Goal: Information Seeking & Learning: Learn about a topic

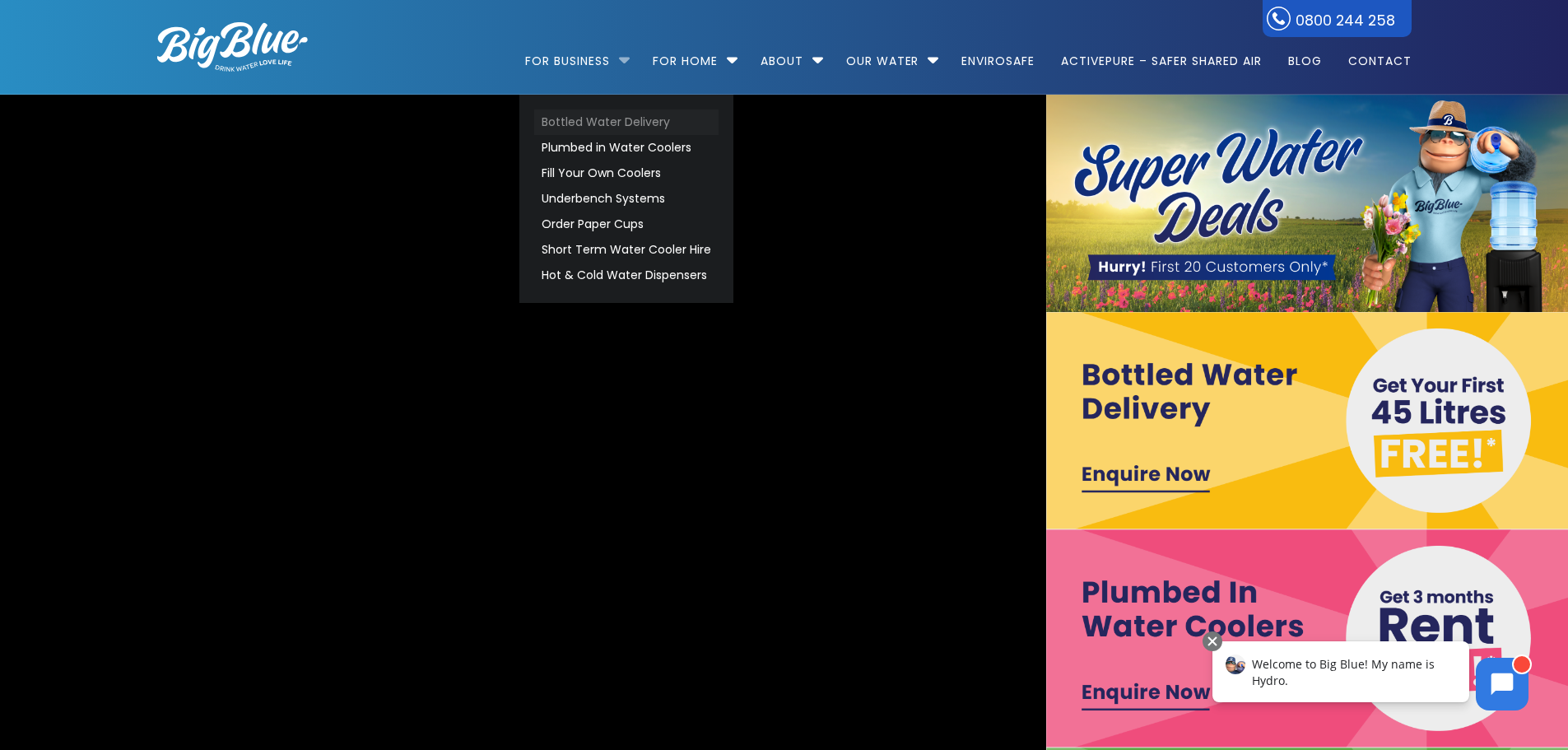
click at [583, 117] on link "Bottled Water Delivery" at bounding box center [626, 122] width 184 height 26
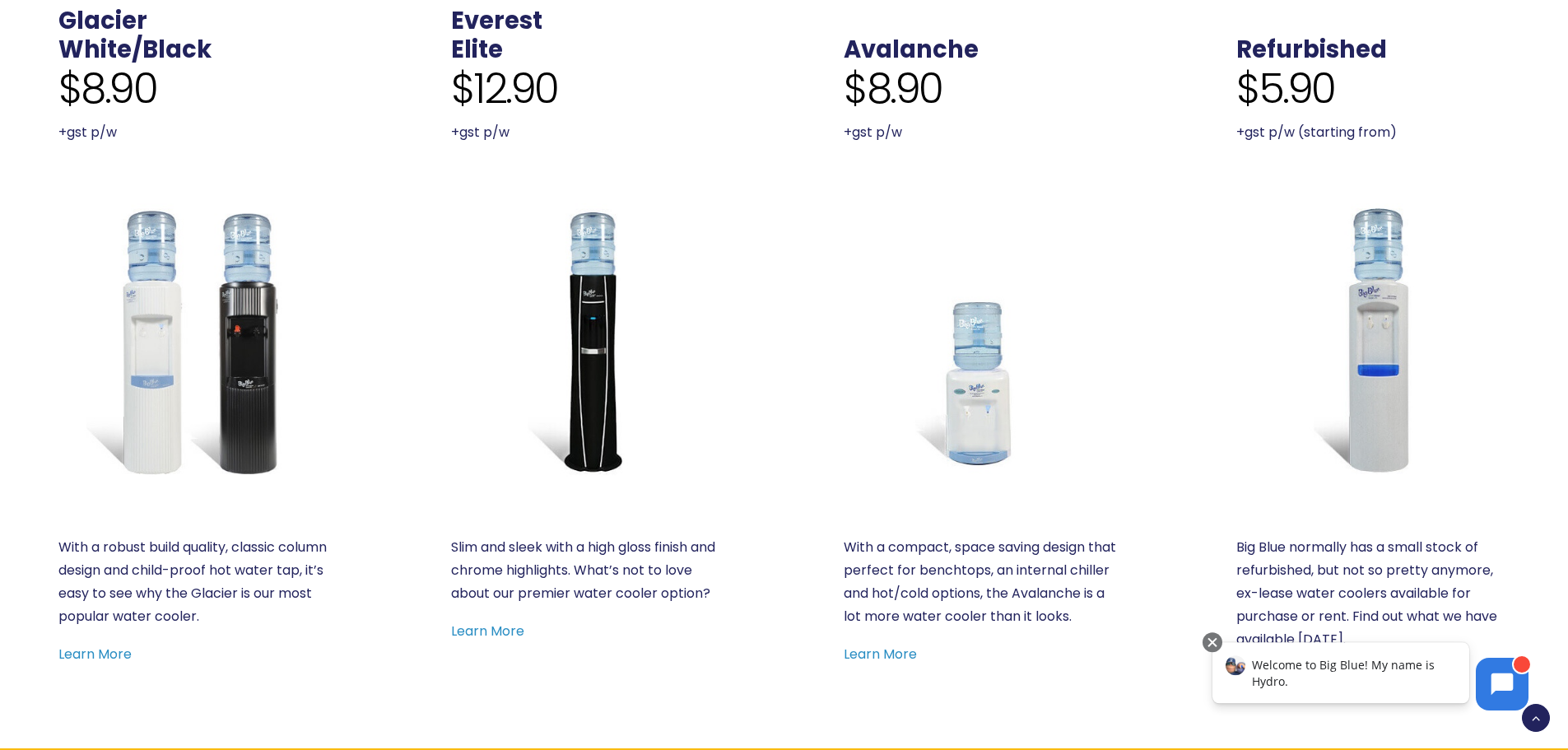
scroll to position [823, 0]
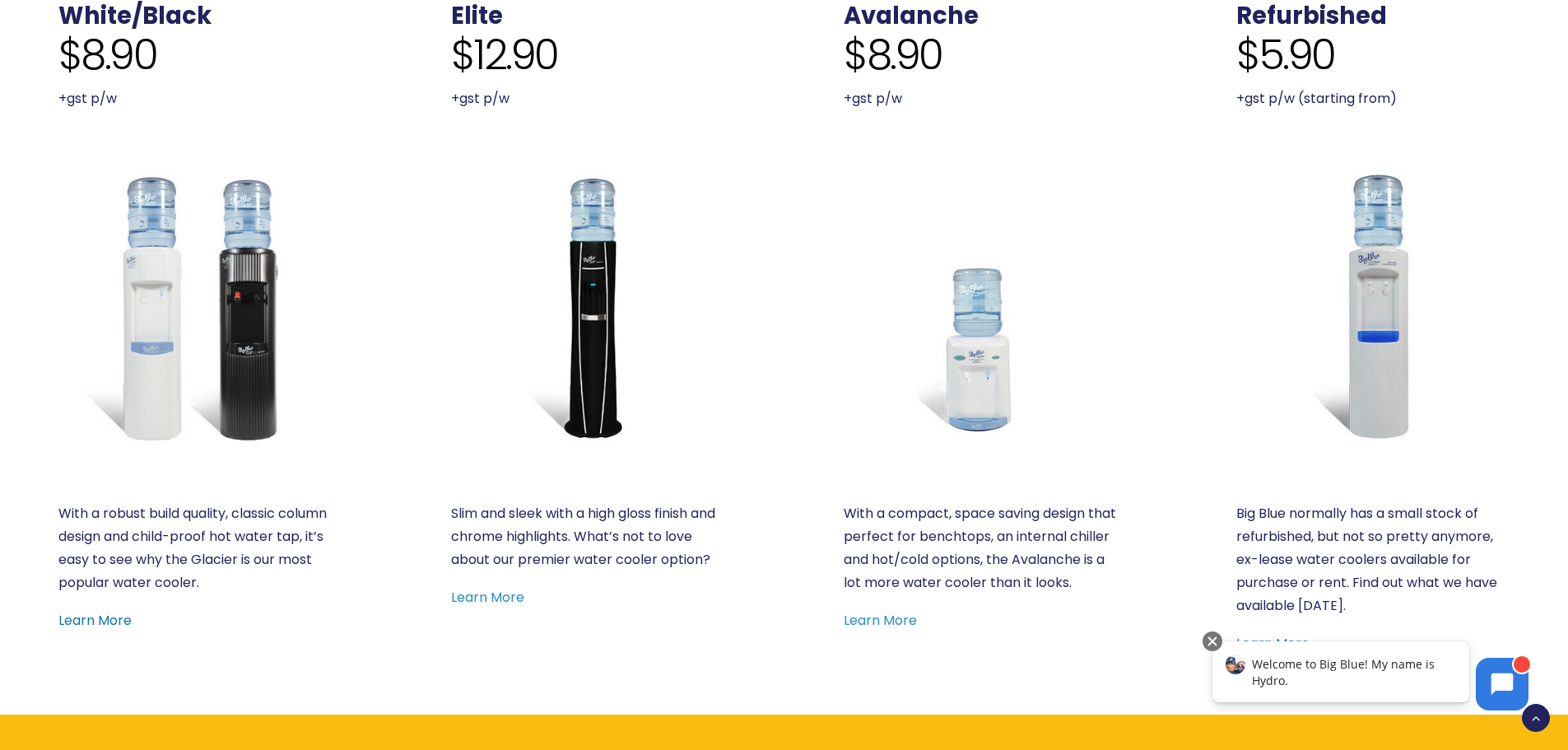
click at [92, 616] on link "Learn More" at bounding box center [94, 620] width 73 height 19
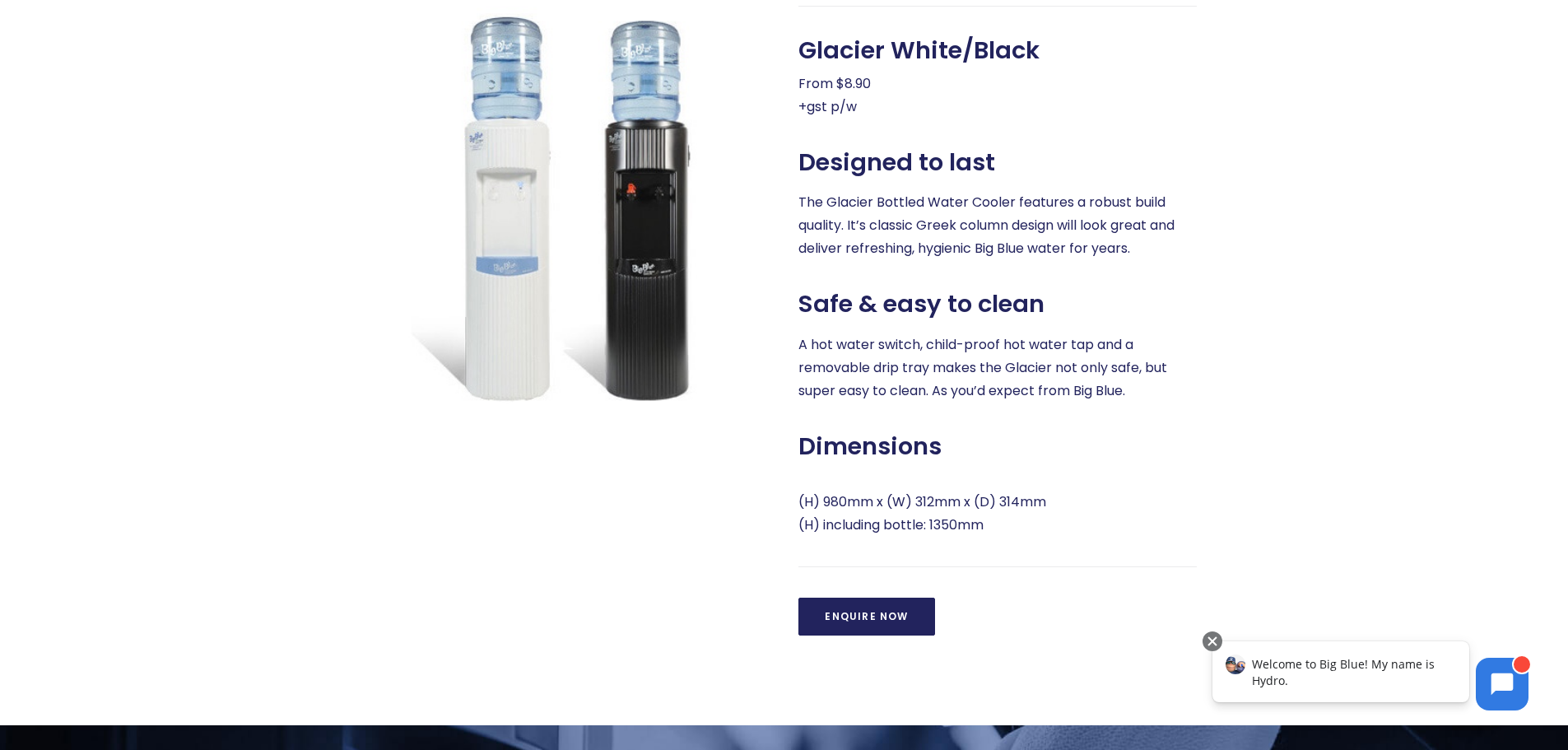
scroll to position [823, 0]
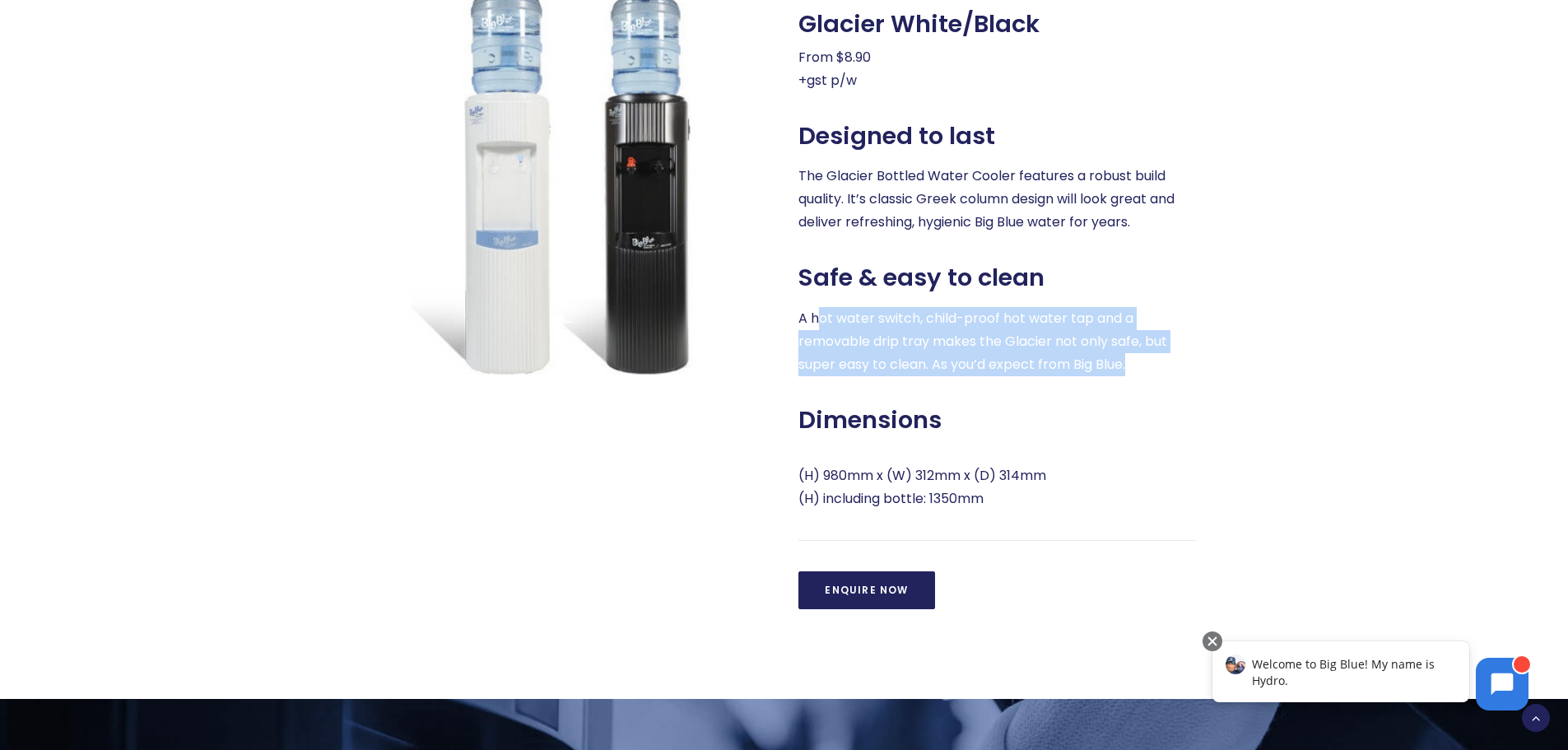
drag, startPoint x: 820, startPoint y: 314, endPoint x: 1172, endPoint y: 360, distance: 355.0
click at [1172, 360] on p "A hot water switch, child-proof hot water tap and a removable drip tray makes t…" at bounding box center [998, 341] width 398 height 69
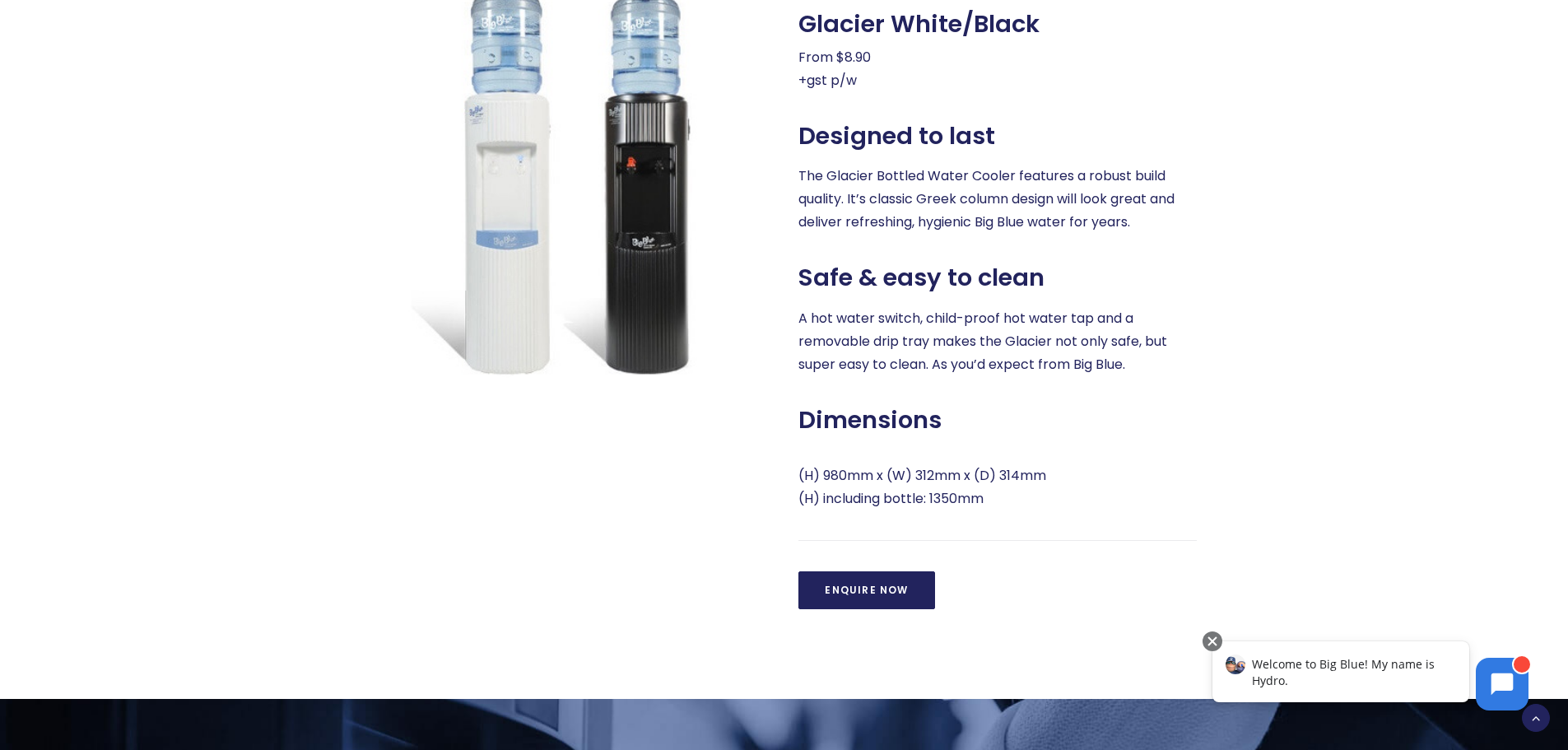
click at [998, 212] on p "The Glacier Bottled Water Cooler features a robust build quality. It’s classic …" at bounding box center [998, 199] width 398 height 69
drag, startPoint x: 829, startPoint y: 501, endPoint x: 1049, endPoint y: 489, distance: 220.3
click at [1049, 489] on p "(H) 980mm x (W) 312mm x (D) 314mm (H) including bottle: 1350mm" at bounding box center [998, 487] width 398 height 46
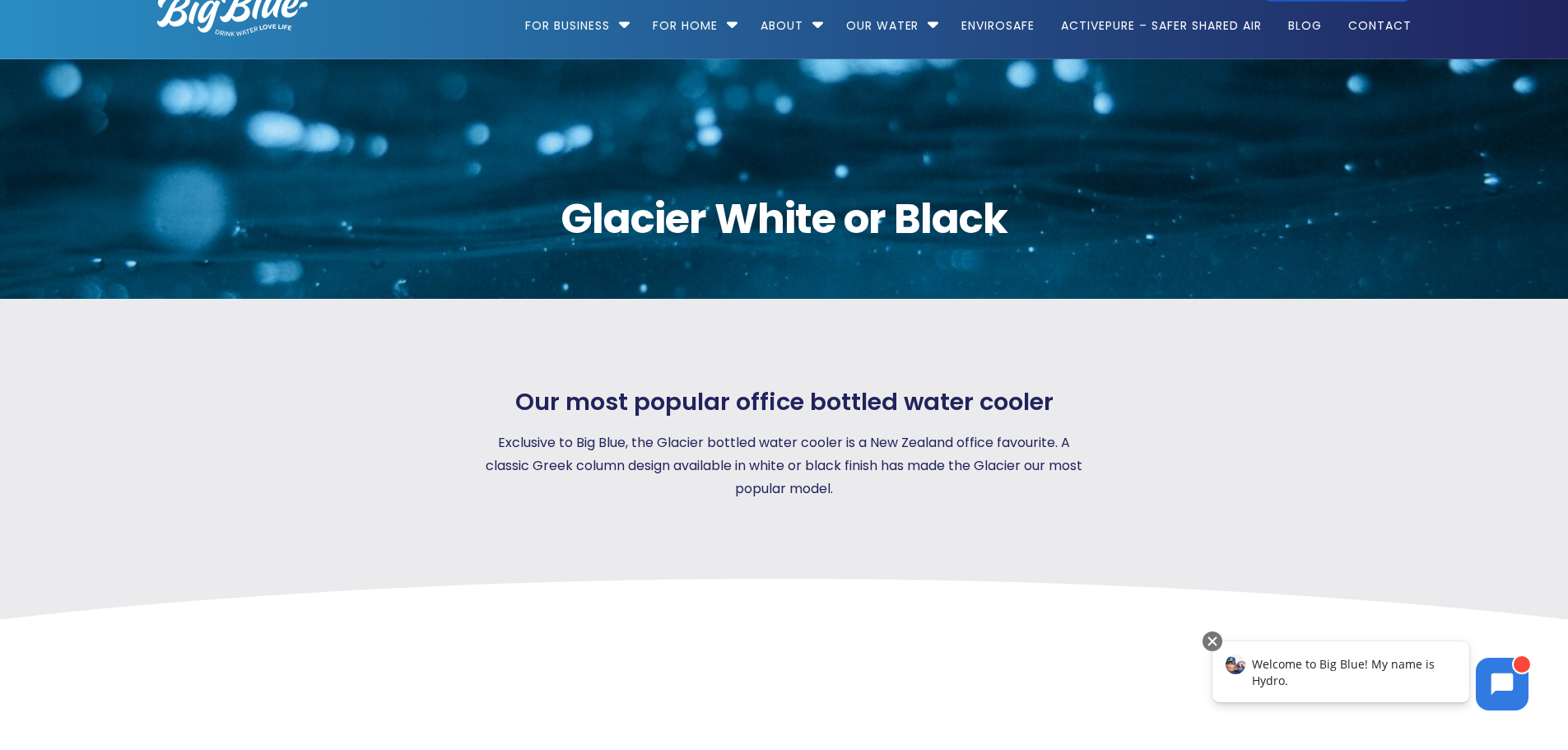
scroll to position [0, 0]
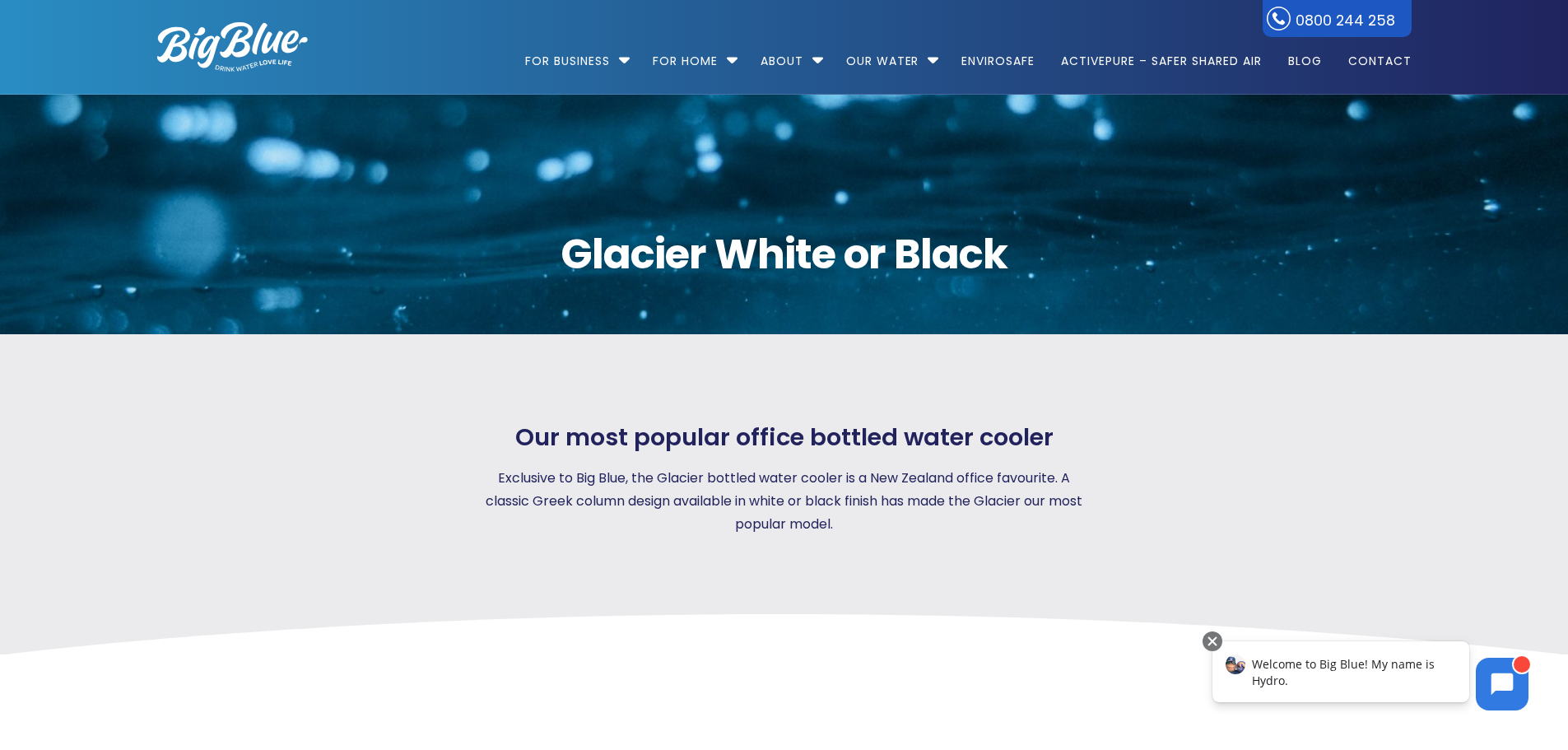
click at [757, 492] on p "Exclusive to Big Blue, the Glacier bottled water cooler is a New Zealand office…" at bounding box center [784, 501] width 613 height 69
click at [1378, 62] on link "Contact" at bounding box center [1374, 53] width 75 height 106
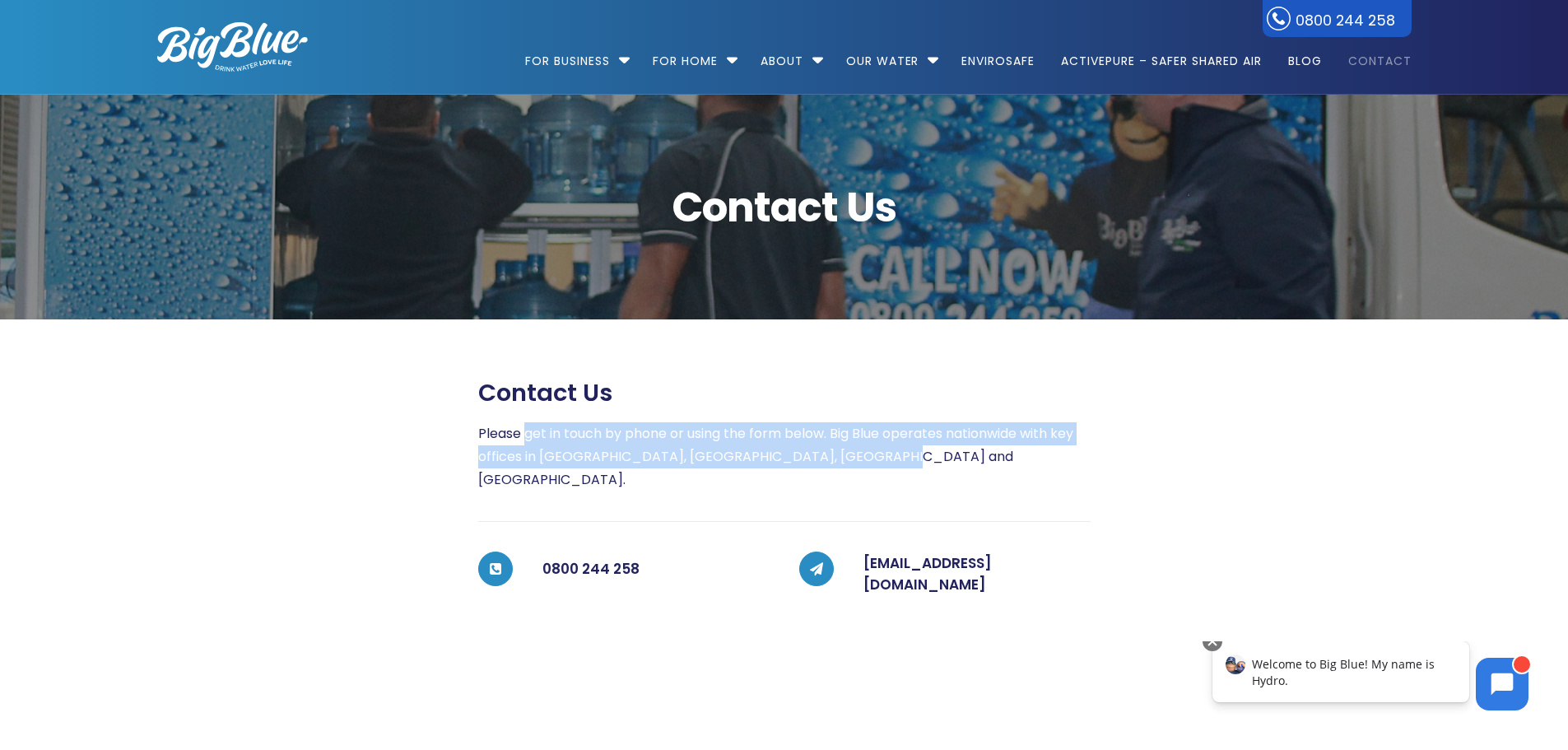
drag, startPoint x: 523, startPoint y: 428, endPoint x: 1030, endPoint y: 464, distance: 508.3
click at [1030, 464] on p "Please get in touch by phone or using the form below. Big Blue operates nationw…" at bounding box center [784, 457] width 613 height 69
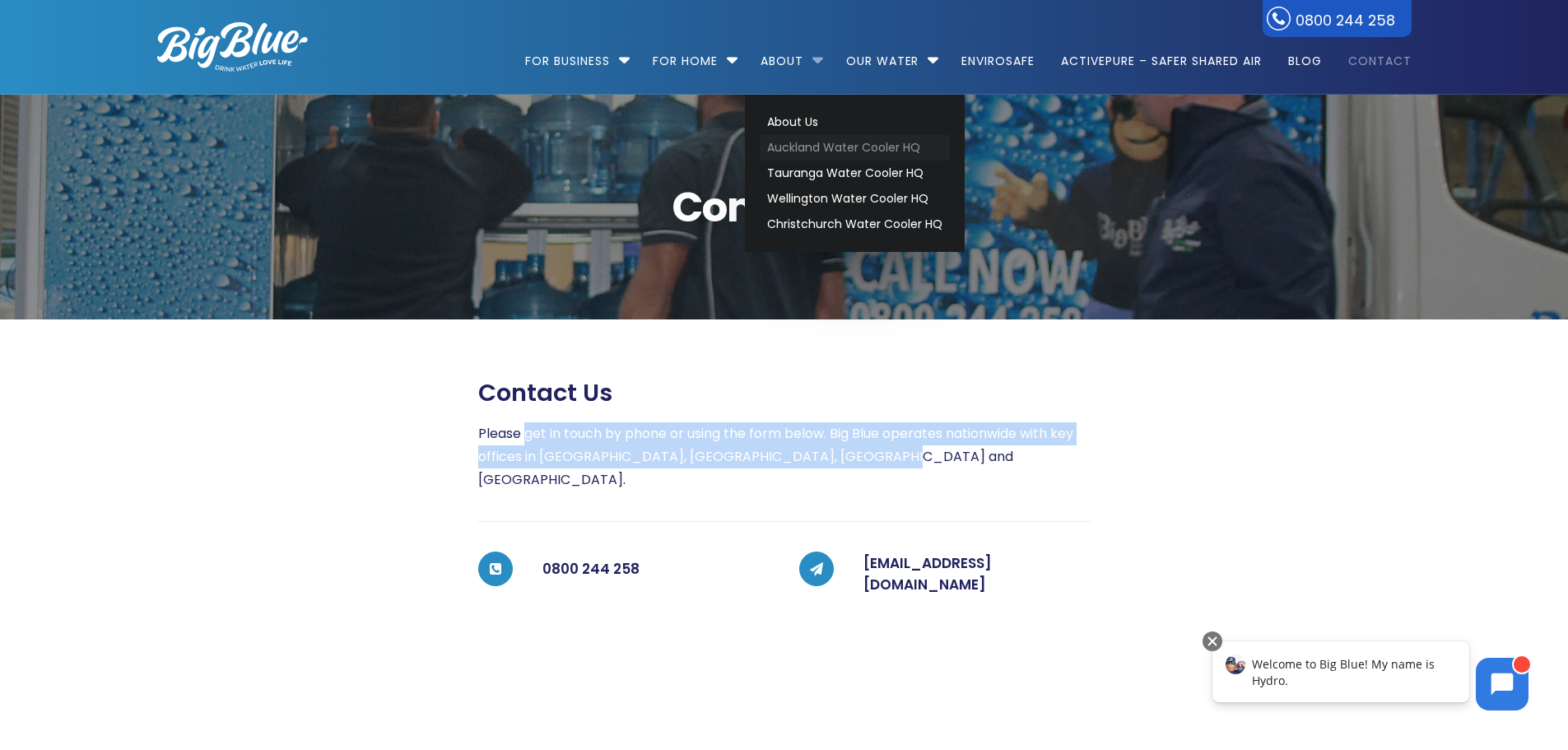
click at [814, 146] on link "Auckland Water Cooler HQ" at bounding box center [855, 147] width 190 height 26
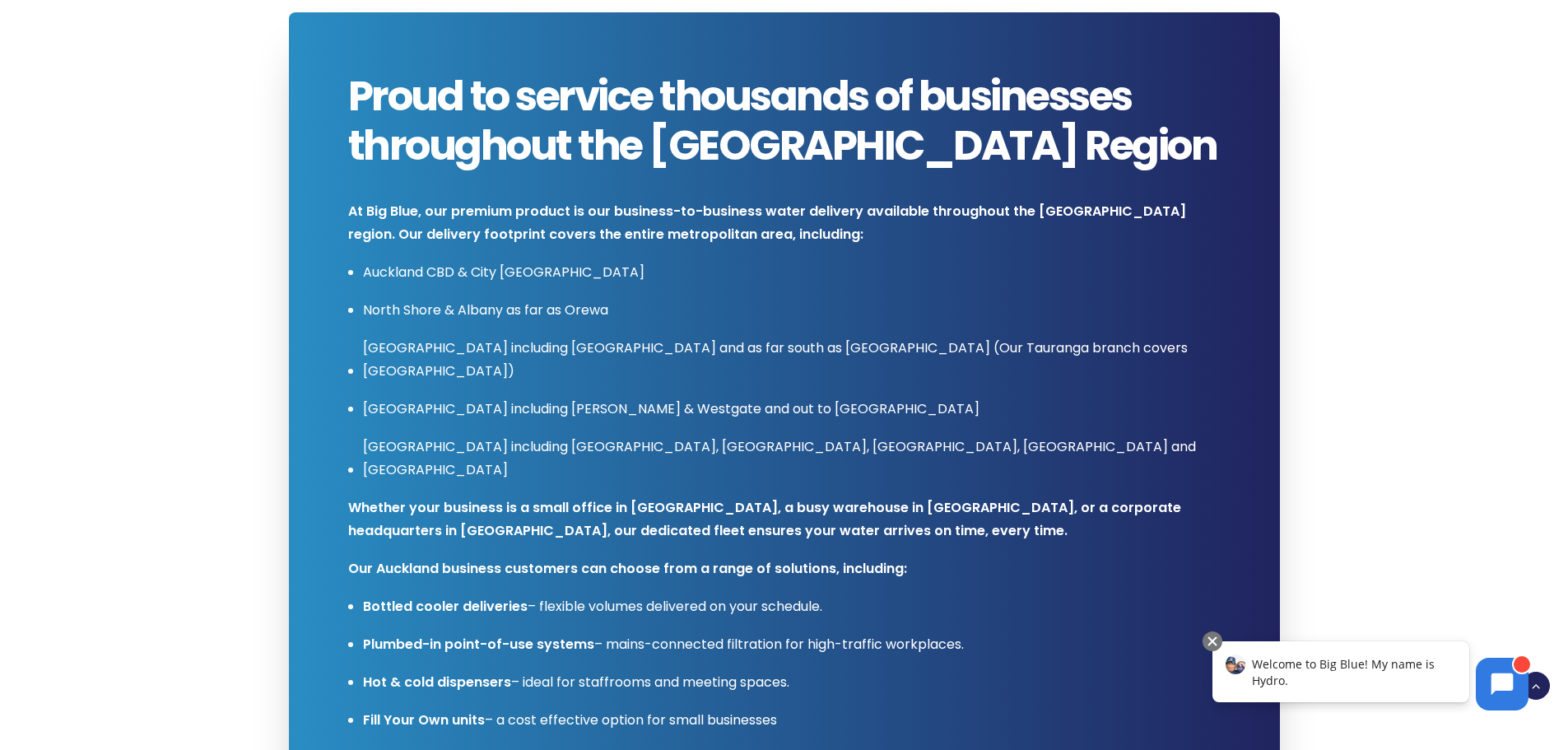
scroll to position [905, 0]
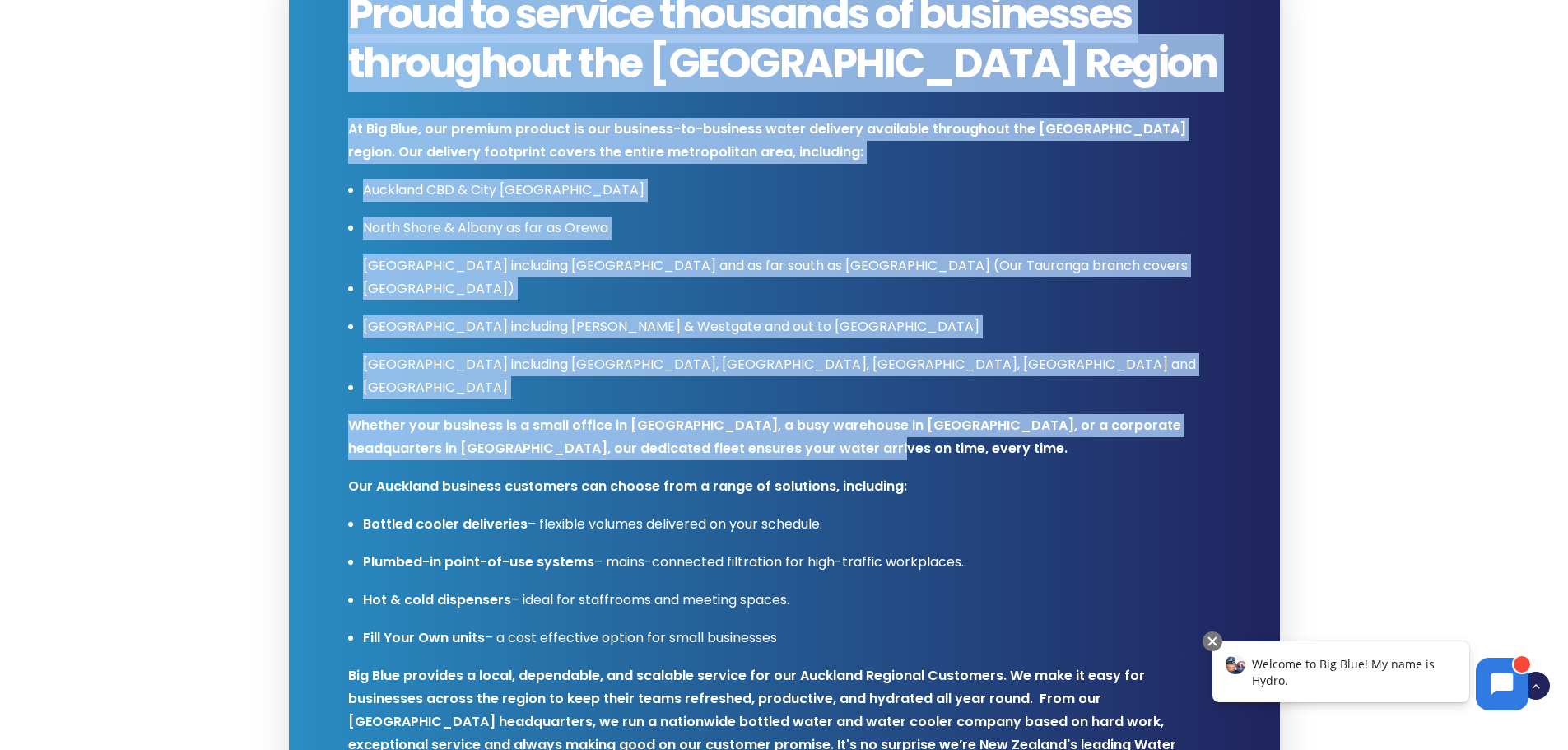
drag, startPoint x: 345, startPoint y: 376, endPoint x: 916, endPoint y: 405, distance: 571.7
click at [916, 405] on div "Proud to service thousands of businesses throughout the Auckland Region At Big …" at bounding box center [769, 399] width 902 height 820
click at [916, 414] on p "Whether your business is a small office in Ponsonby, a busy warehouse in East T…" at bounding box center [784, 437] width 873 height 46
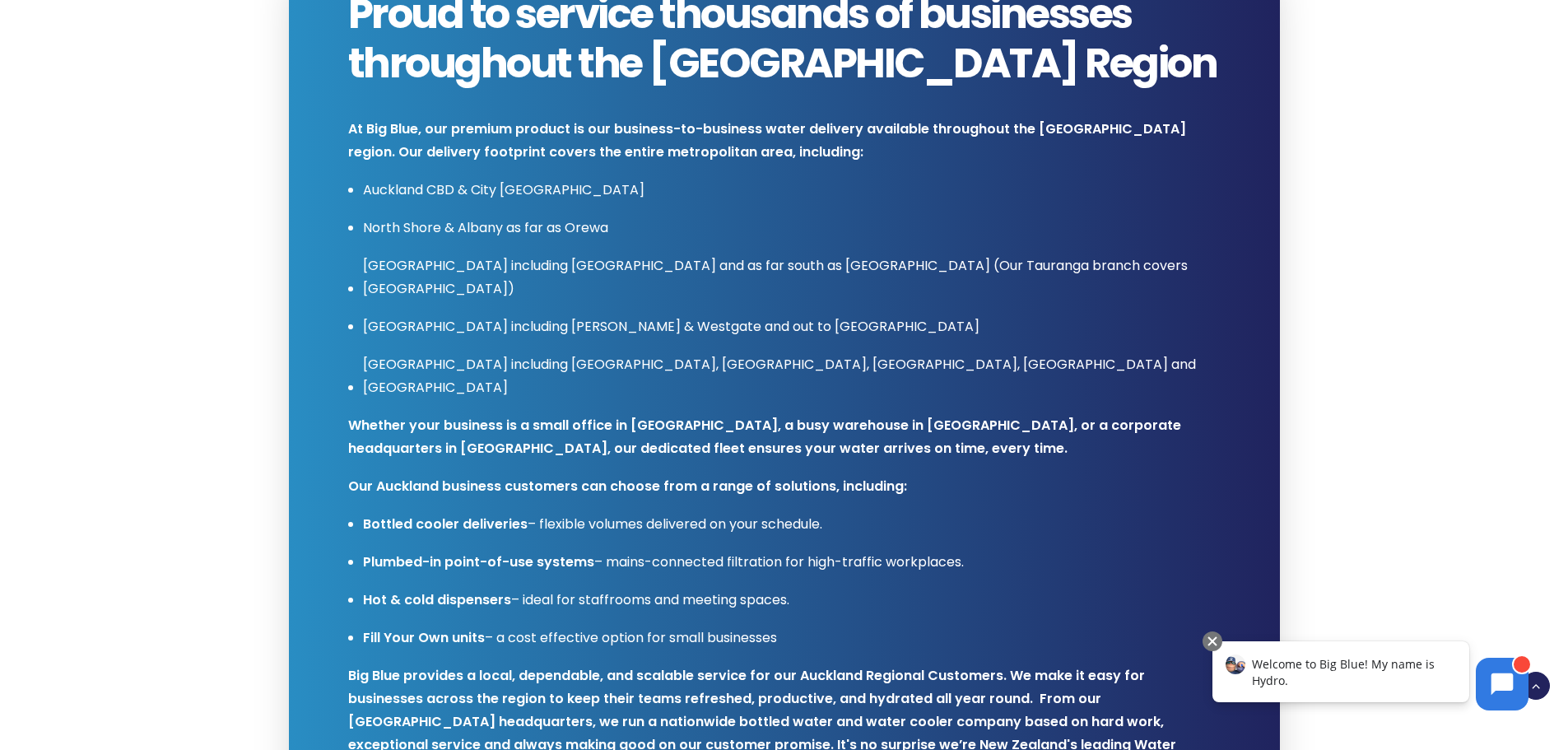
drag, startPoint x: 408, startPoint y: 382, endPoint x: 968, endPoint y: 587, distance: 596.3
click at [968, 587] on h3 "At Big Blue, our premium product is our business-to-business water delivery ava…" at bounding box center [784, 442] width 873 height 677
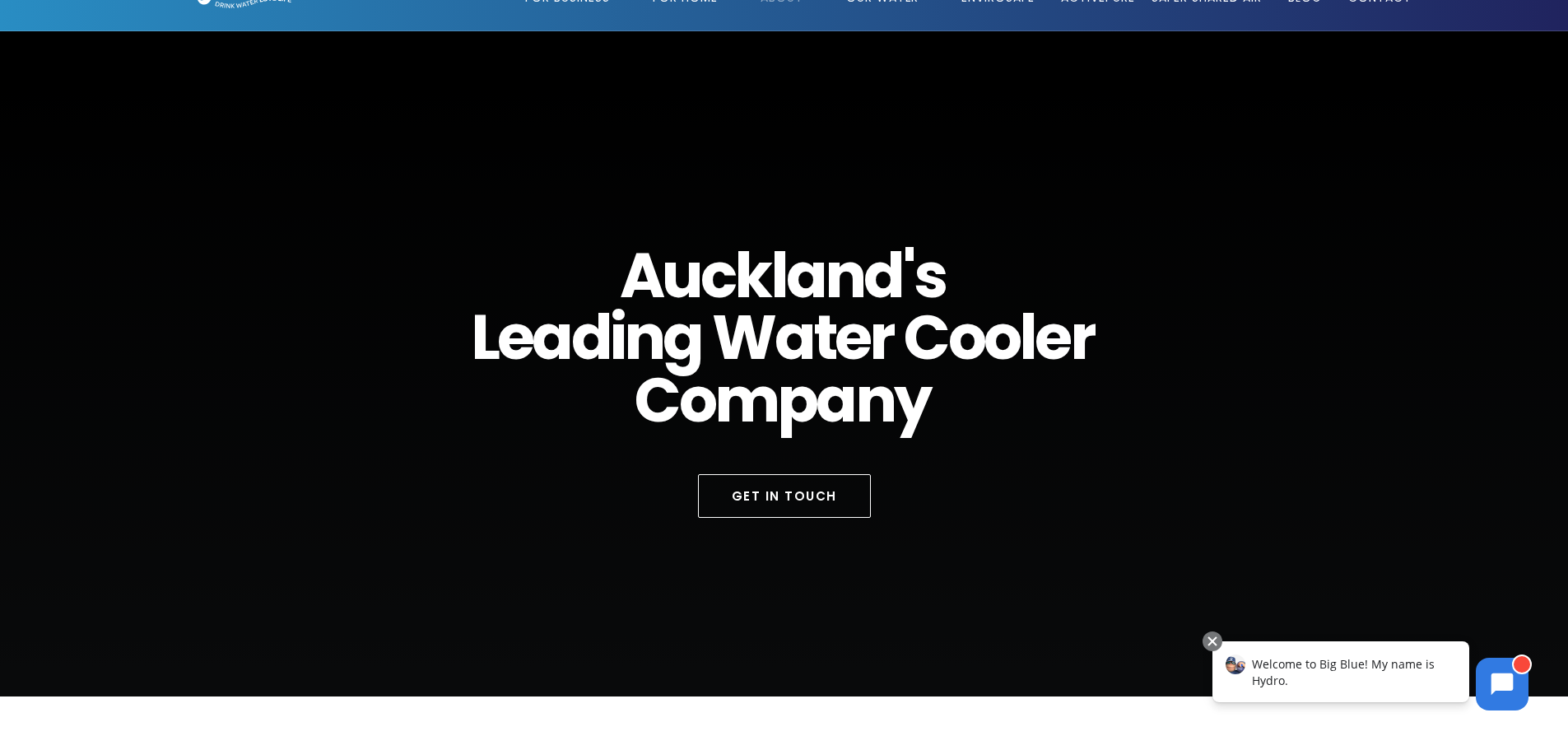
scroll to position [0, 0]
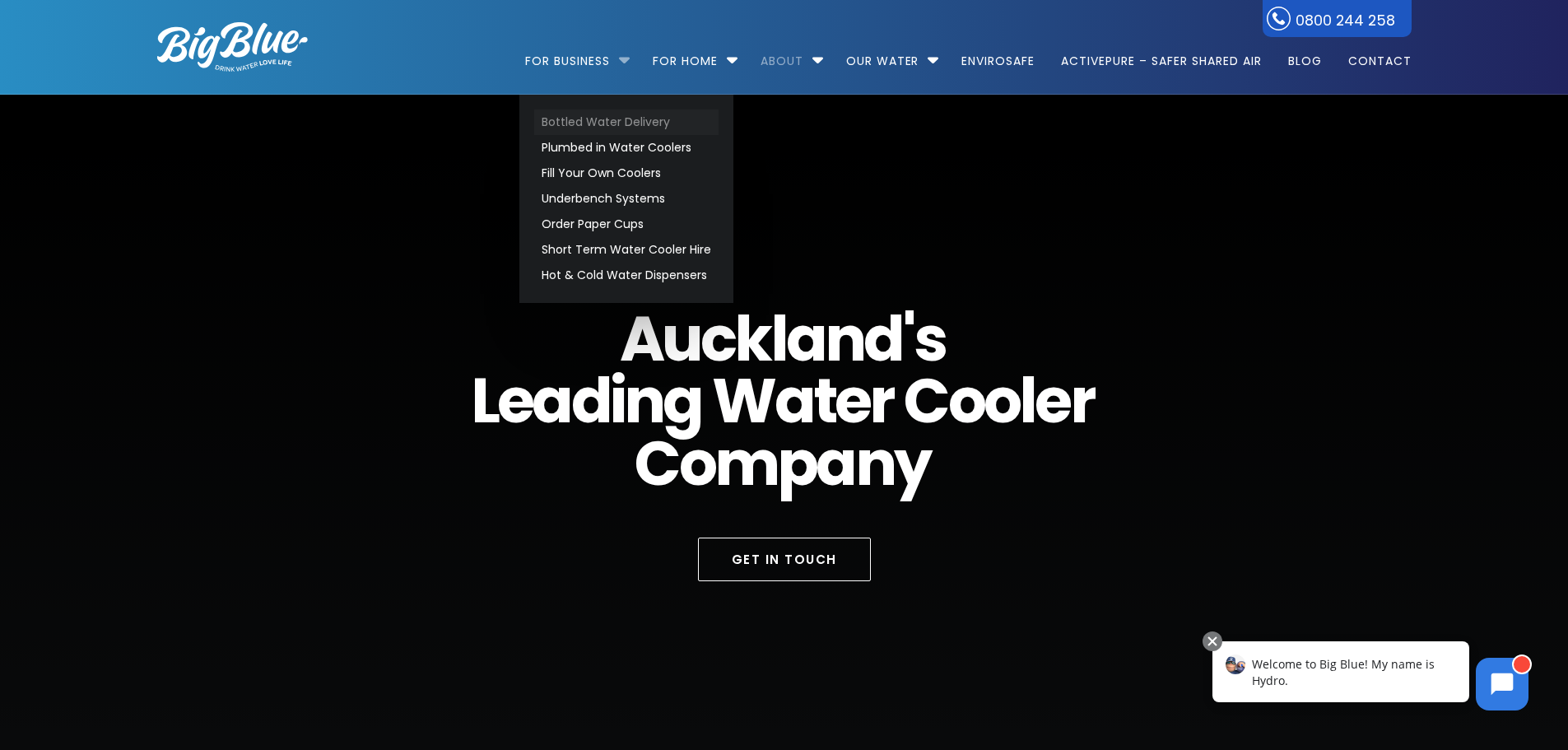
click at [595, 119] on link "Bottled Water Delivery" at bounding box center [626, 122] width 184 height 26
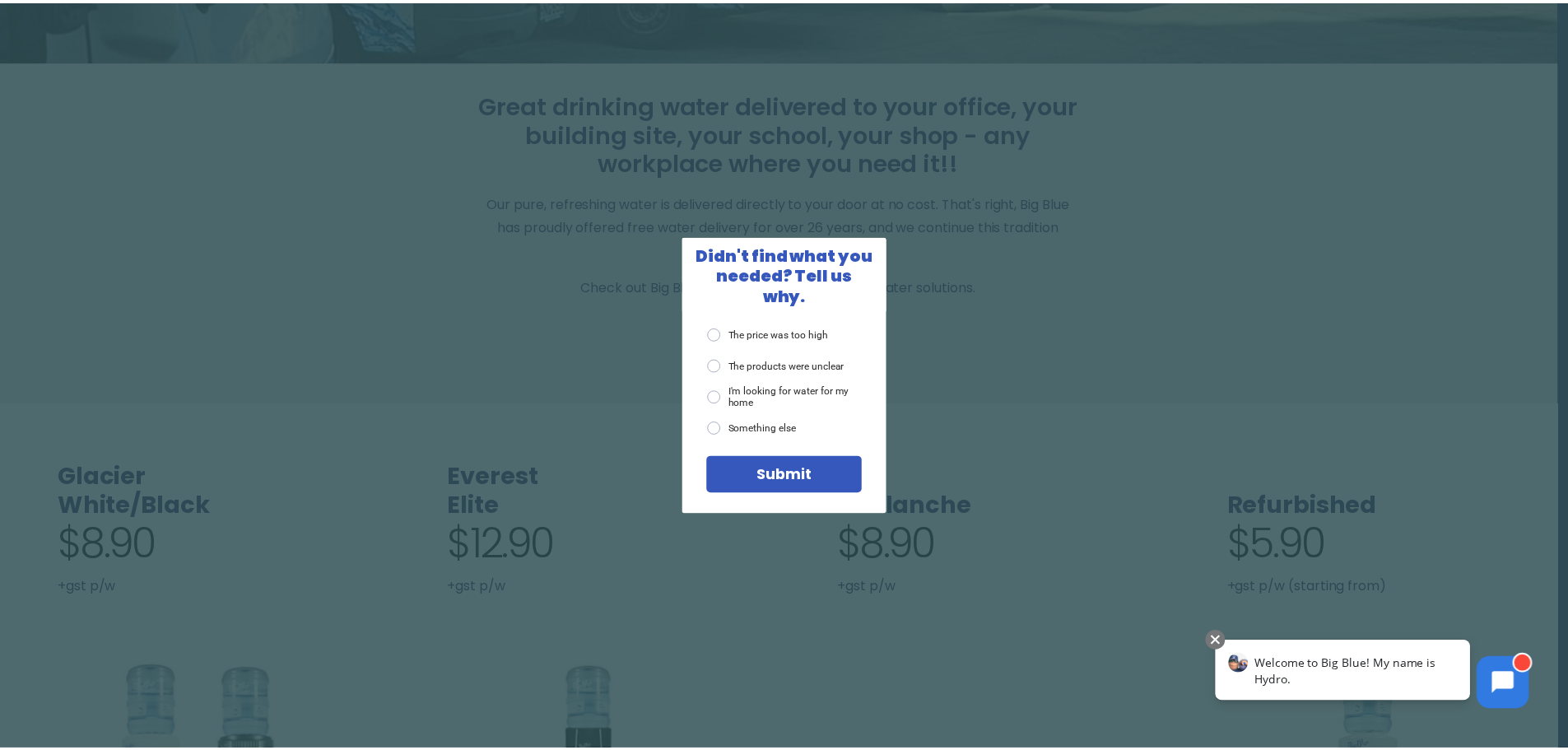
scroll to position [247, 0]
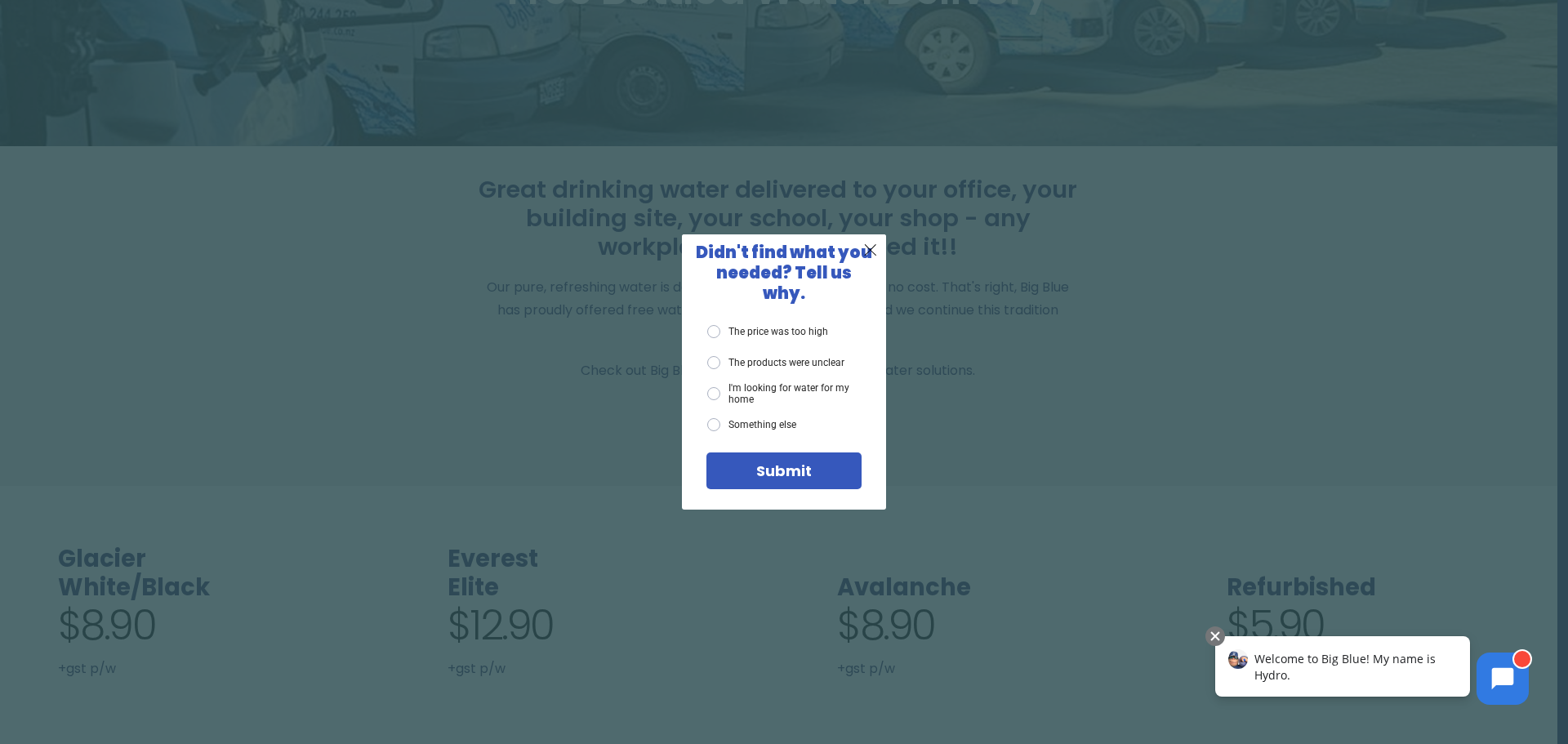
click at [873, 258] on span "X" at bounding box center [870, 249] width 15 height 20
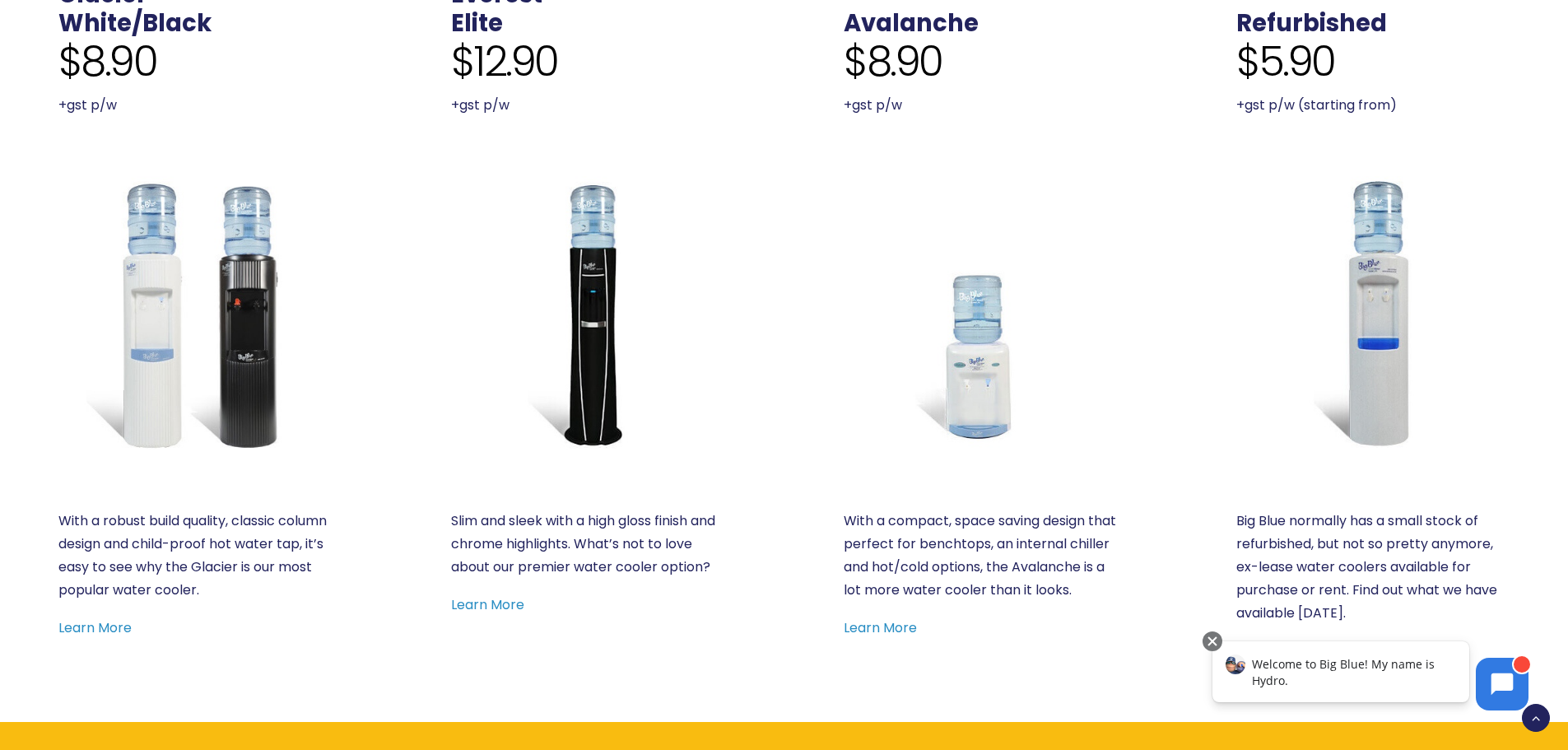
scroll to position [823, 0]
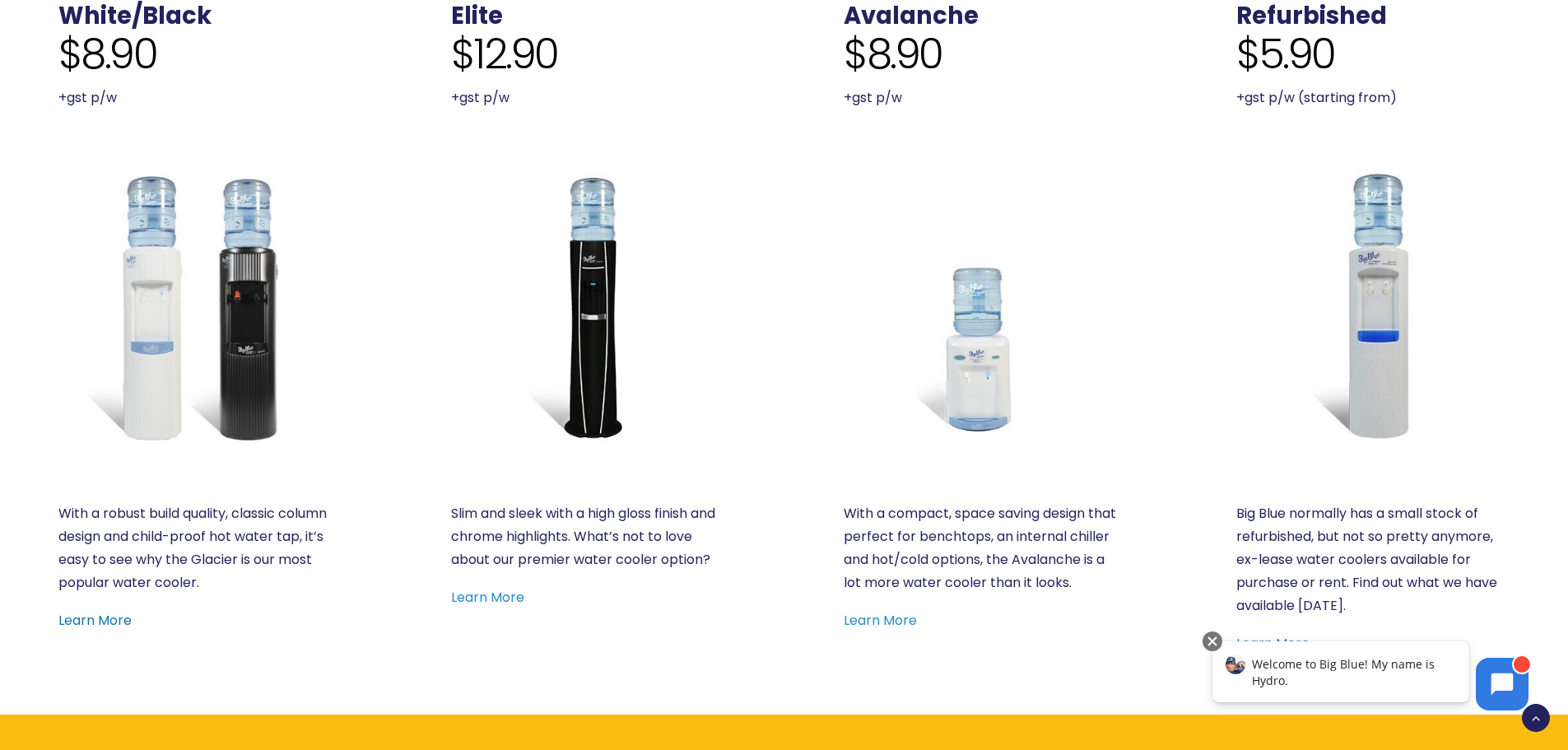
click at [112, 620] on link "Learn More" at bounding box center [94, 620] width 73 height 19
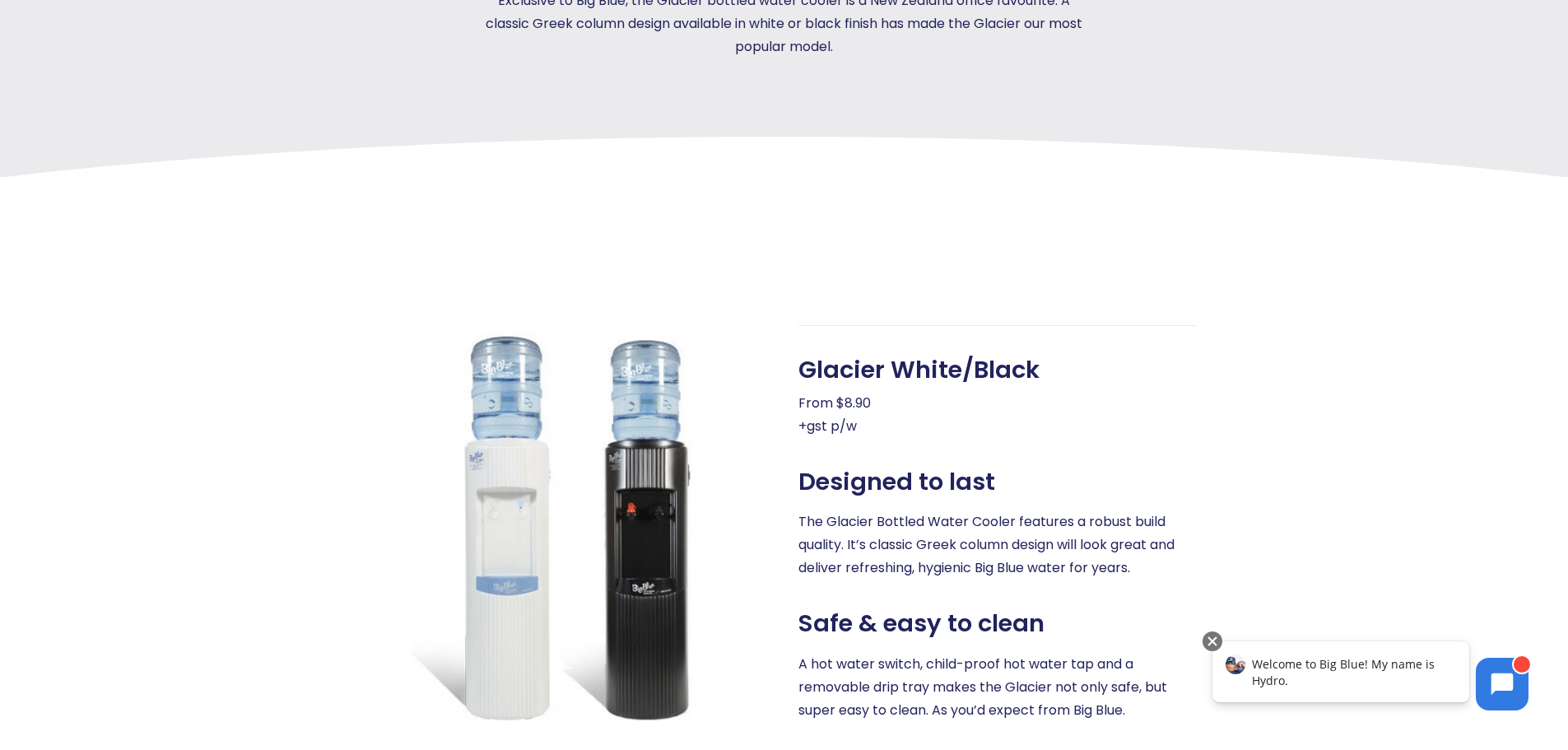
scroll to position [576, 0]
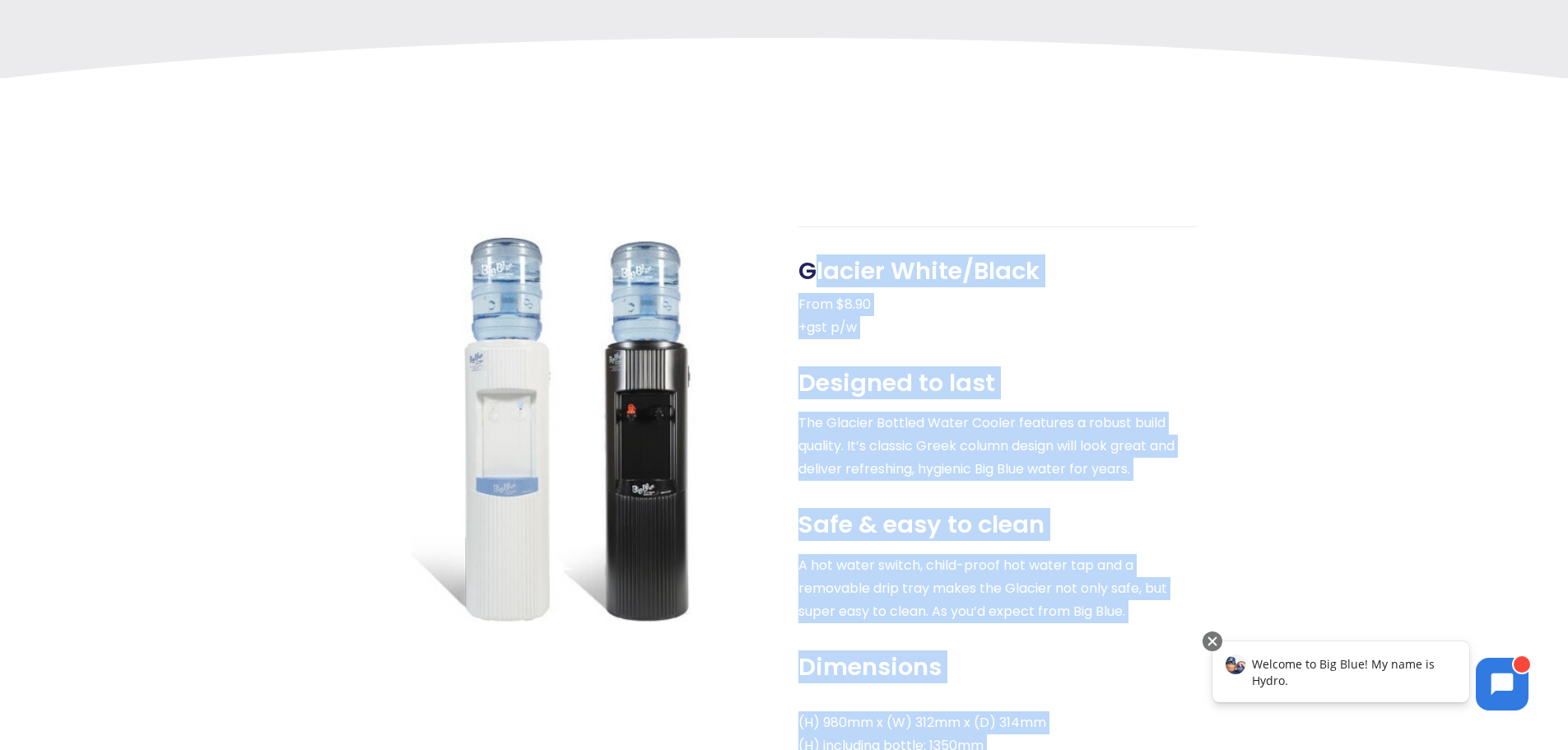
drag, startPoint x: 810, startPoint y: 269, endPoint x: 1215, endPoint y: 506, distance: 469.2
click at [1216, 506] on div "Glacier White/Black From $8.90 +gst p/w Designed to last The Glacier Bottled Wa…" at bounding box center [769, 541] width 1284 height 630
click at [1008, 382] on div "Designed to last The Glacier Bottled Water Cooler features a robust build quali…" at bounding box center [998, 425] width 398 height 113
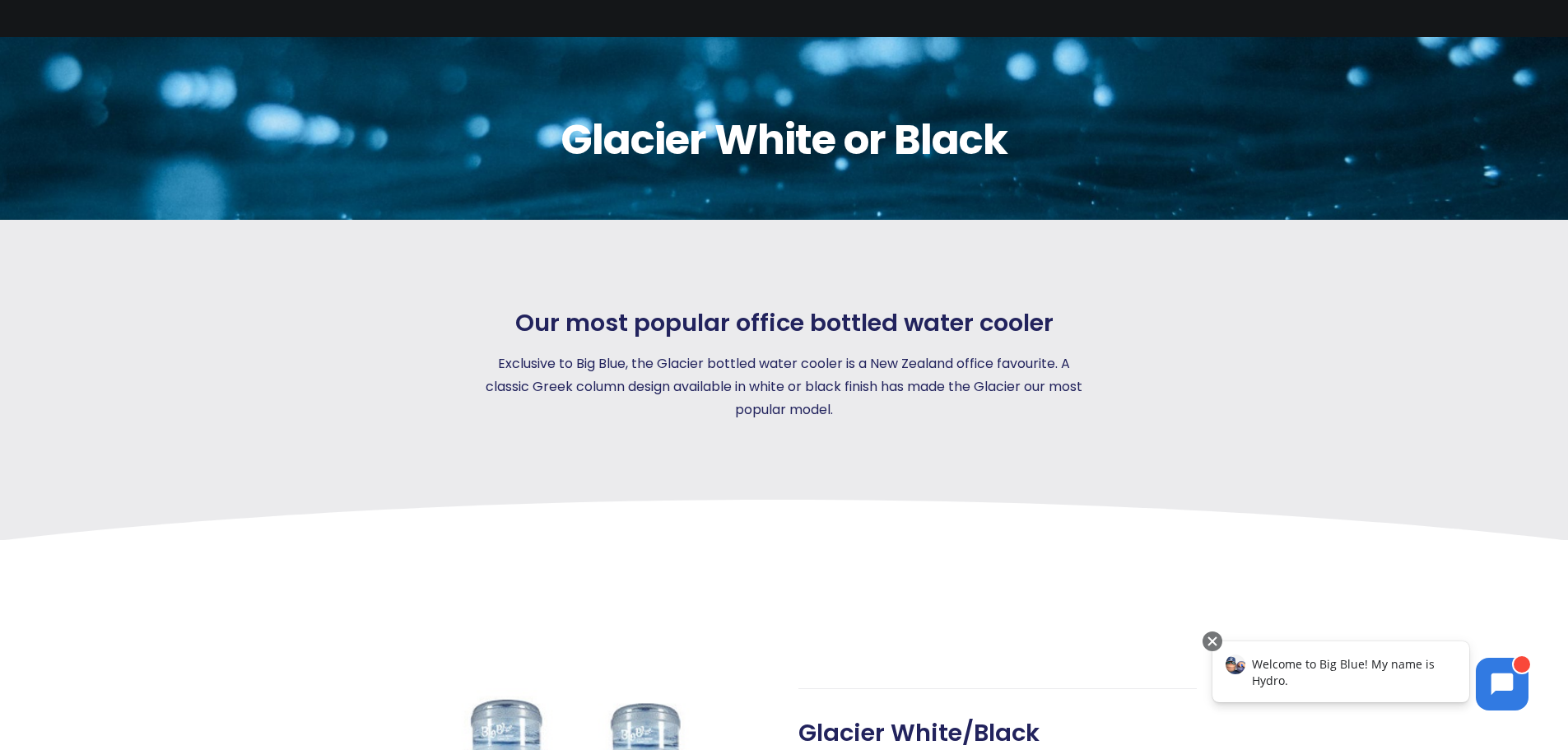
scroll to position [330, 0]
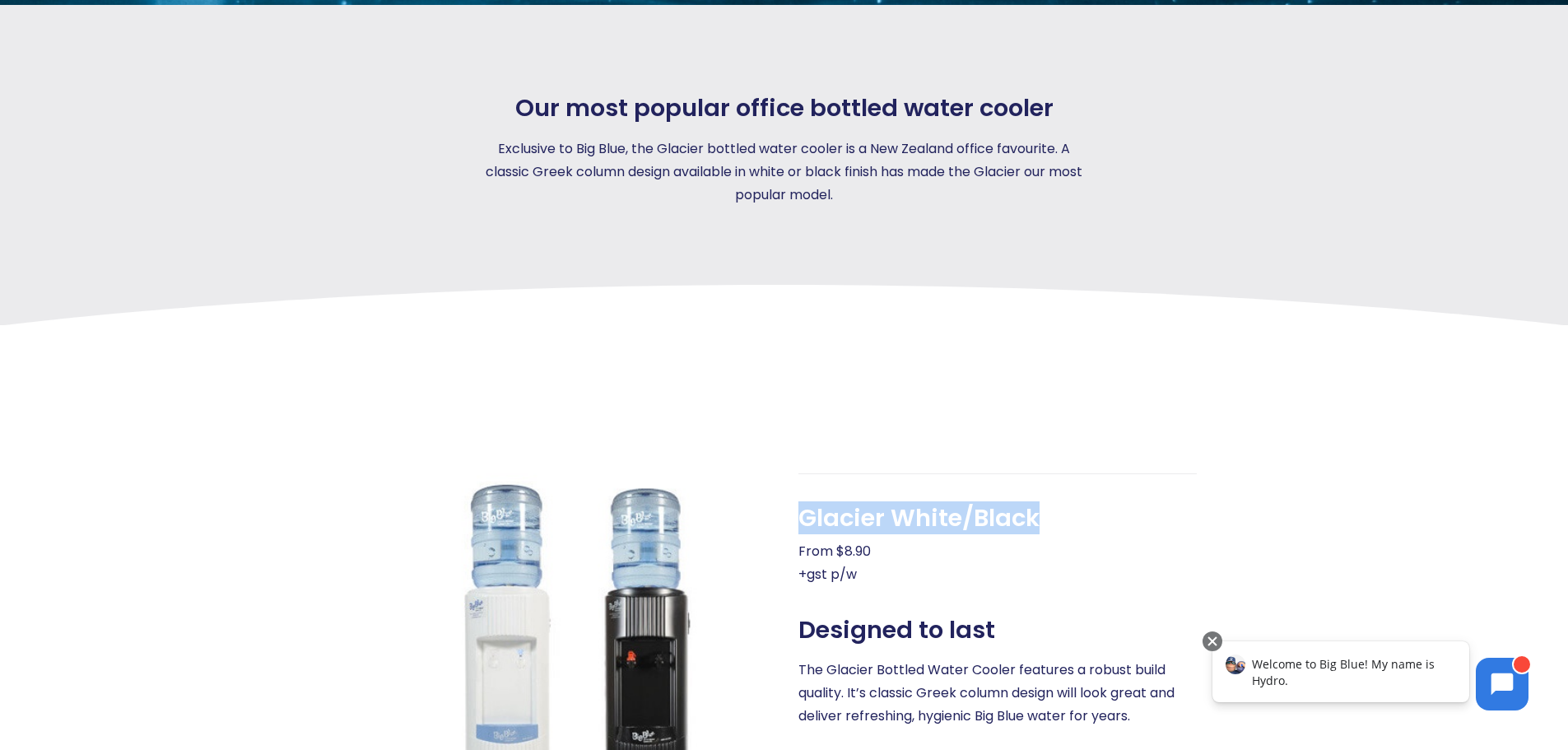
drag, startPoint x: 1052, startPoint y: 516, endPoint x: 793, endPoint y: 504, distance: 259.3
click at [940, 541] on p "From $8.90 +gst p/w" at bounding box center [998, 563] width 398 height 46
